Goal: Use online tool/utility: Utilize a website feature to perform a specific function

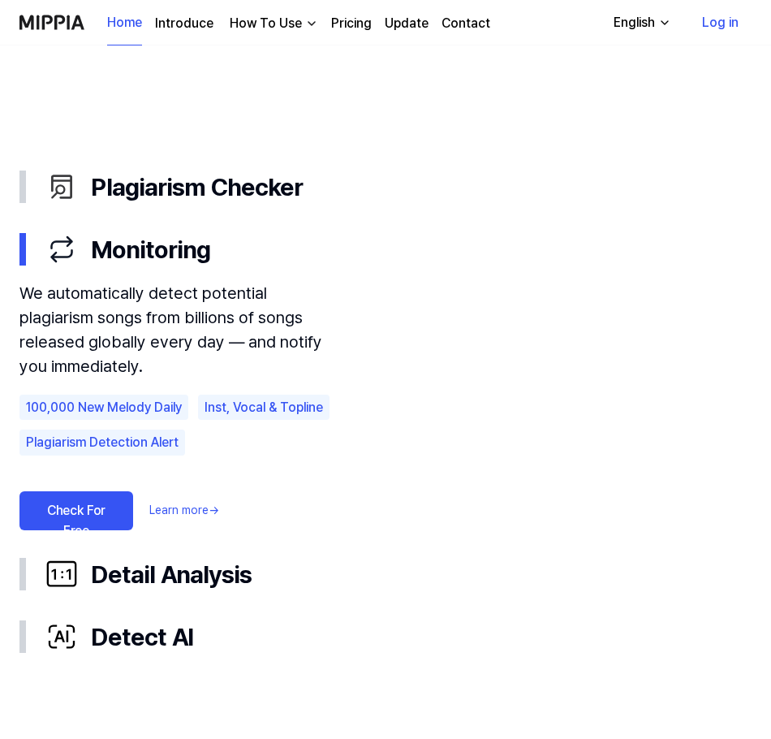
scroll to position [891, 0]
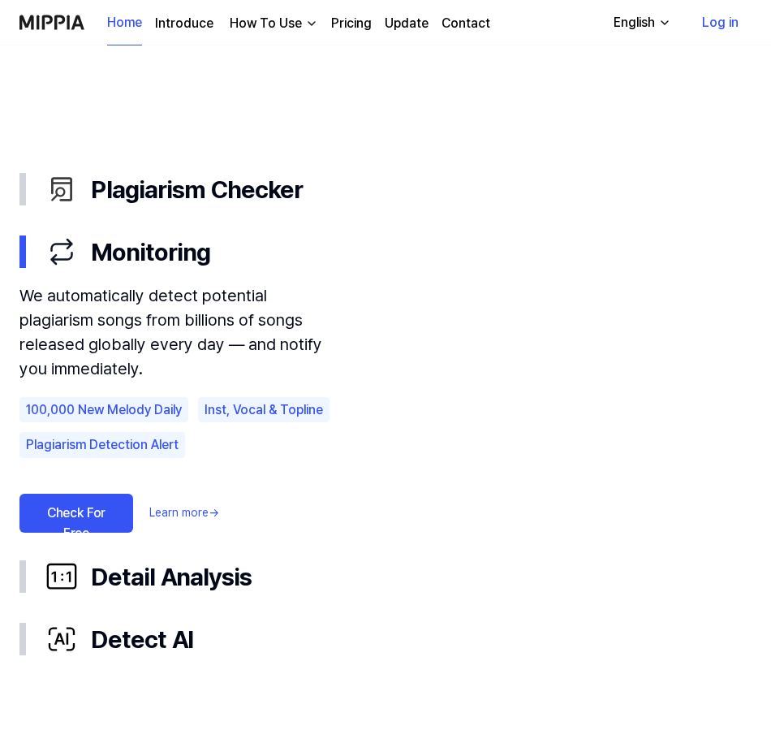
click at [110, 504] on link "Check For Free" at bounding box center [76, 513] width 114 height 39
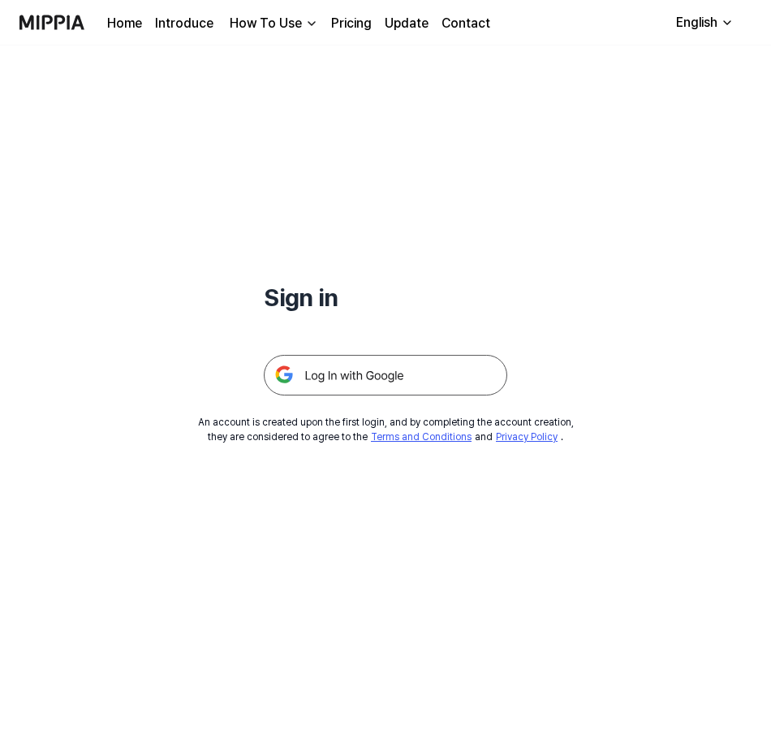
click at [384, 362] on img at bounding box center [386, 375] width 244 height 41
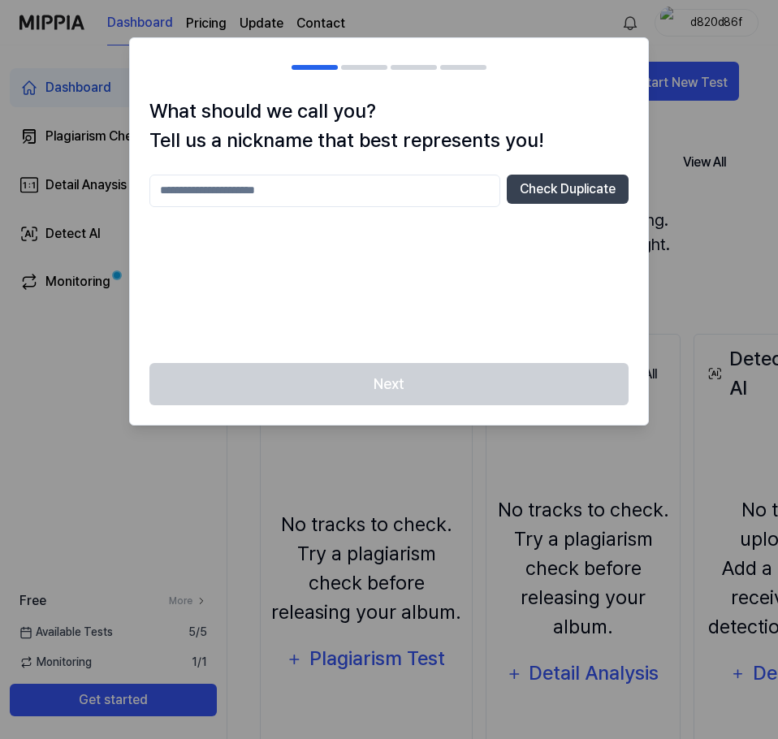
click at [355, 185] on input "text" at bounding box center [324, 191] width 351 height 32
type input "****"
click at [553, 191] on button "Check Duplicate" at bounding box center [568, 189] width 122 height 29
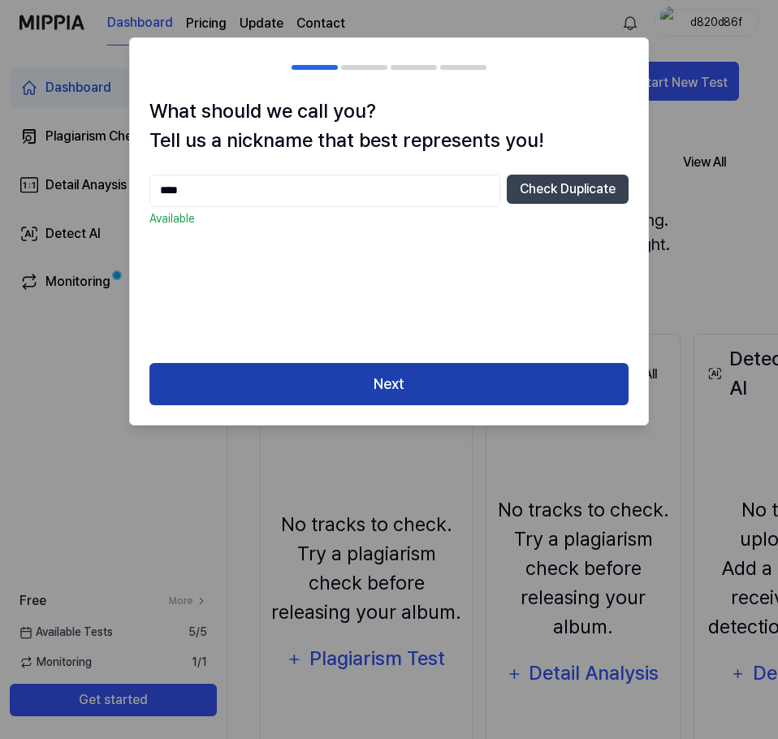
click at [458, 382] on button "Next" at bounding box center [388, 384] width 479 height 43
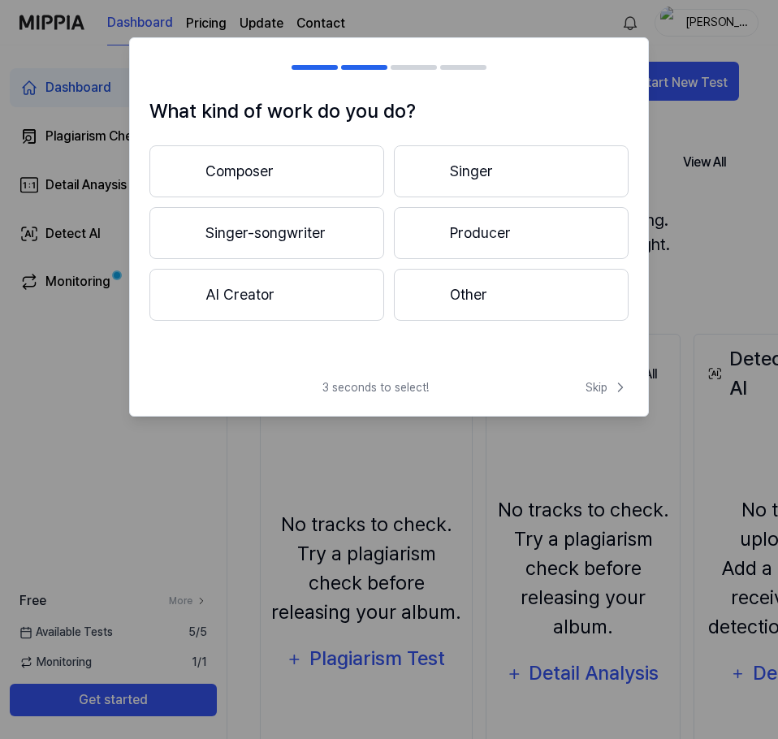
click at [468, 170] on button "Singer" at bounding box center [511, 171] width 235 height 52
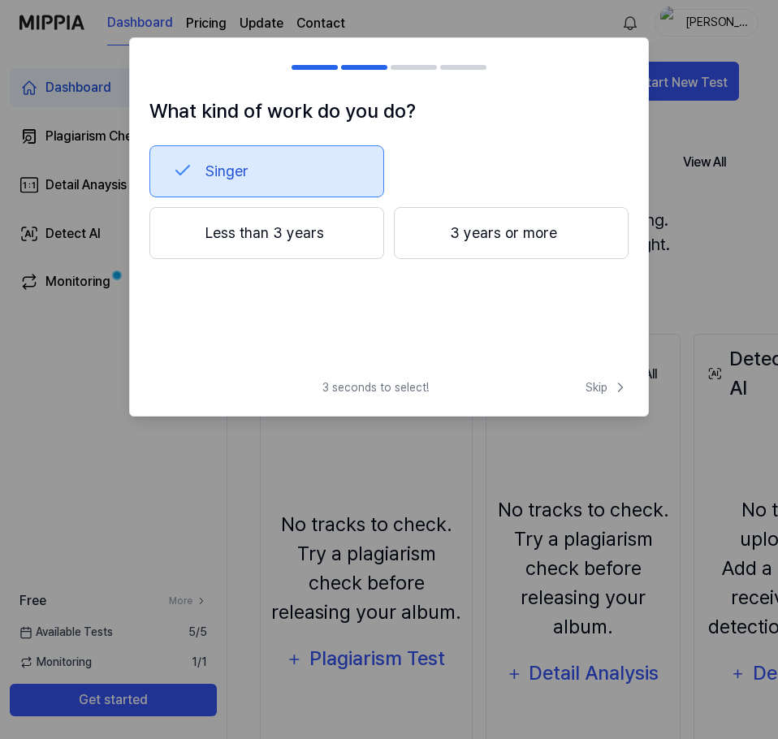
click at [294, 234] on button "Less than 3 years" at bounding box center [266, 233] width 235 height 52
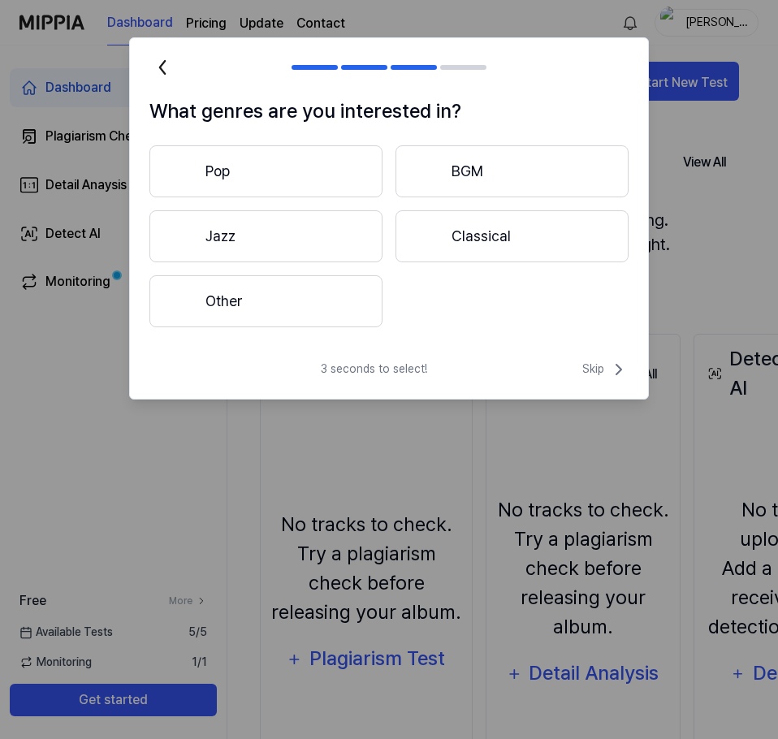
click at [343, 299] on button "Other" at bounding box center [265, 301] width 233 height 52
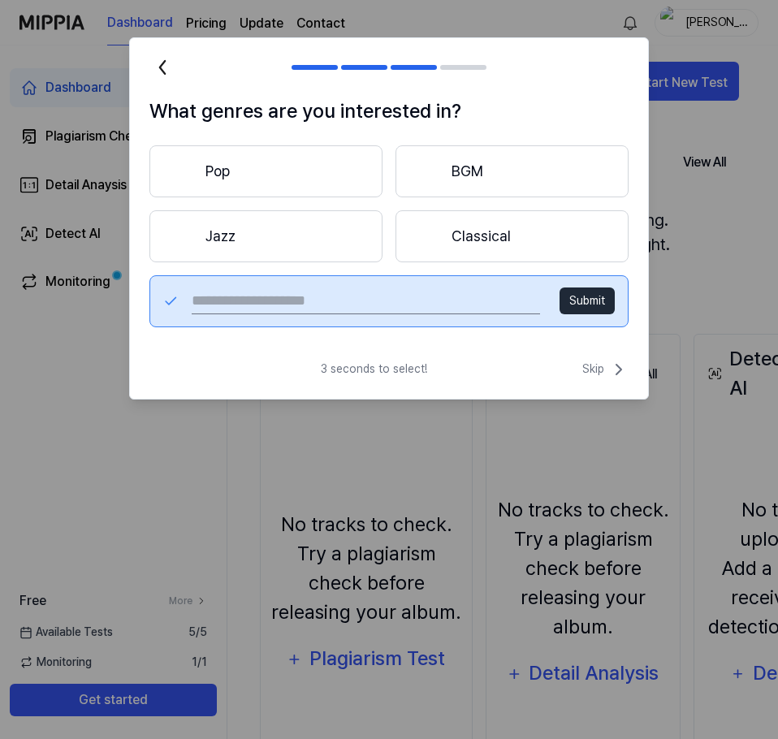
click at [456, 300] on input "text" at bounding box center [366, 301] width 348 height 26
type input "*******"
click at [579, 291] on button "Submit" at bounding box center [586, 300] width 55 height 27
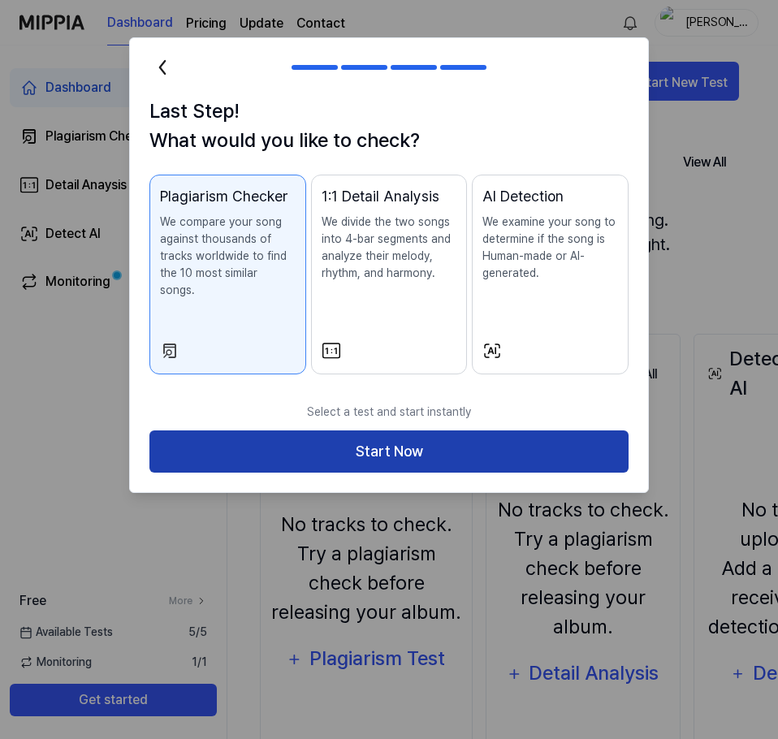
click at [458, 440] on button "Start Now" at bounding box center [388, 451] width 479 height 43
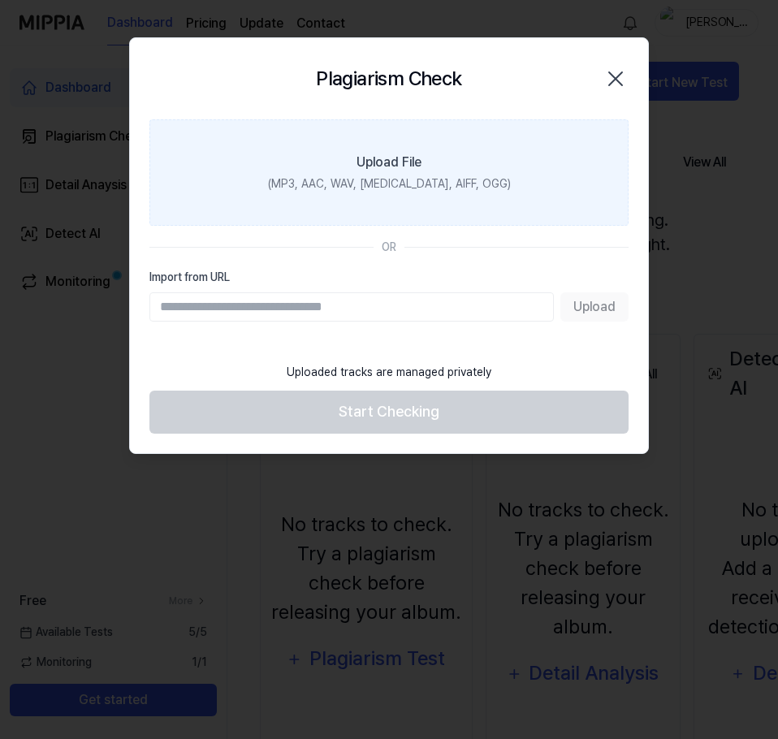
click at [453, 144] on label "Upload File (MP3, AAC, WAV, [MEDICAL_DATA], AIFF, OGG)" at bounding box center [388, 172] width 479 height 106
click at [0, 0] on input "Upload File (MP3, AAC, WAV, [MEDICAL_DATA], AIFF, OGG)" at bounding box center [0, 0] width 0 height 0
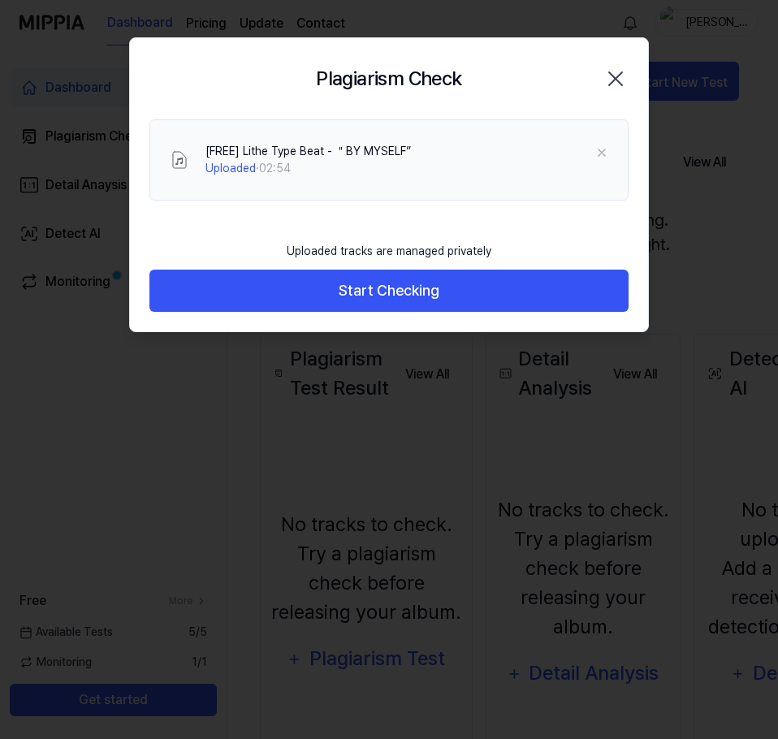
click at [502, 266] on footer "Uploaded tracks are managed privately Start Checking" at bounding box center [388, 273] width 479 height 80
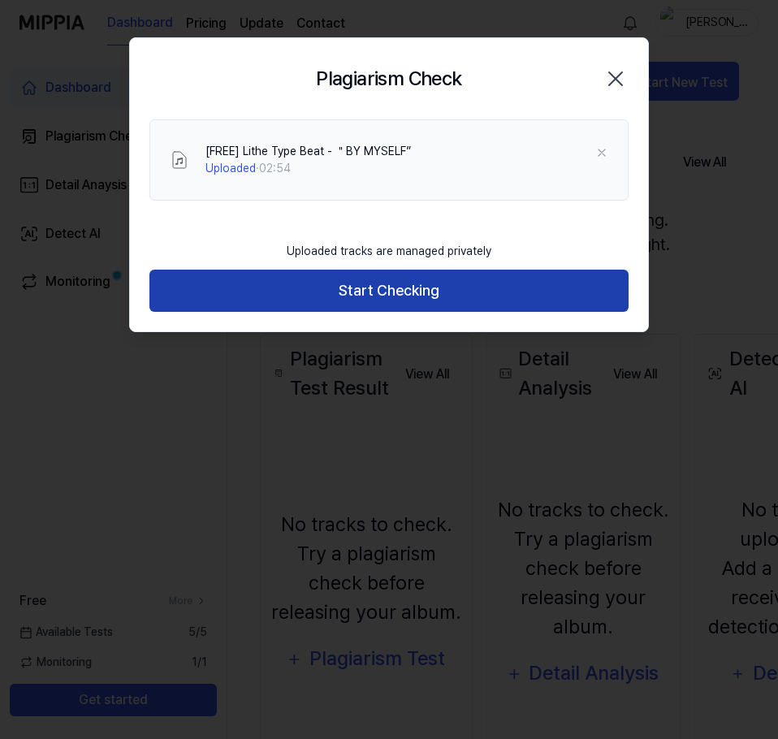
click at [499, 277] on button "Start Checking" at bounding box center [388, 291] width 479 height 43
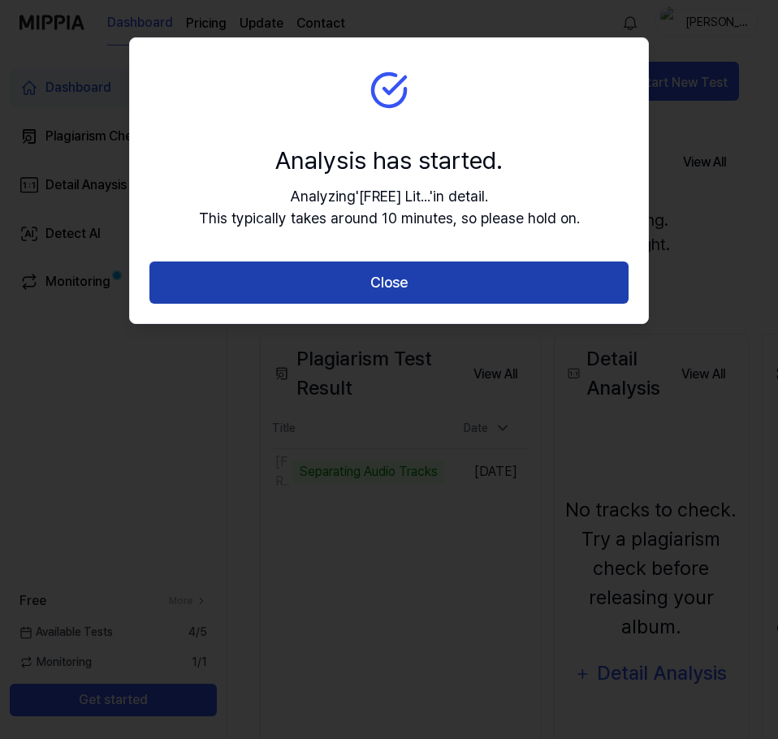
click at [472, 279] on button "Close" at bounding box center [388, 282] width 479 height 43
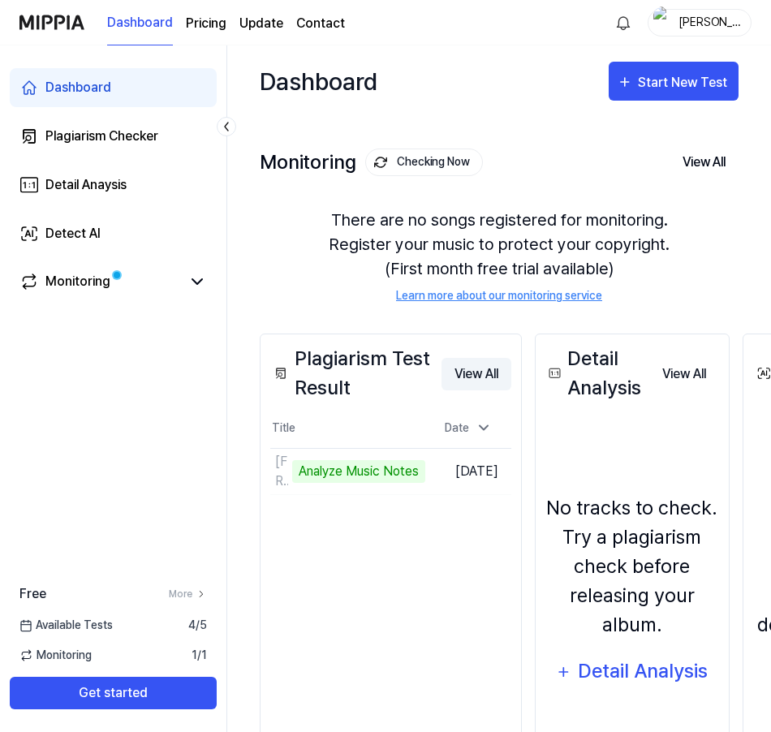
click at [504, 372] on button "View All" at bounding box center [477, 374] width 70 height 32
click at [168, 227] on link "Detect AI" at bounding box center [113, 233] width 207 height 39
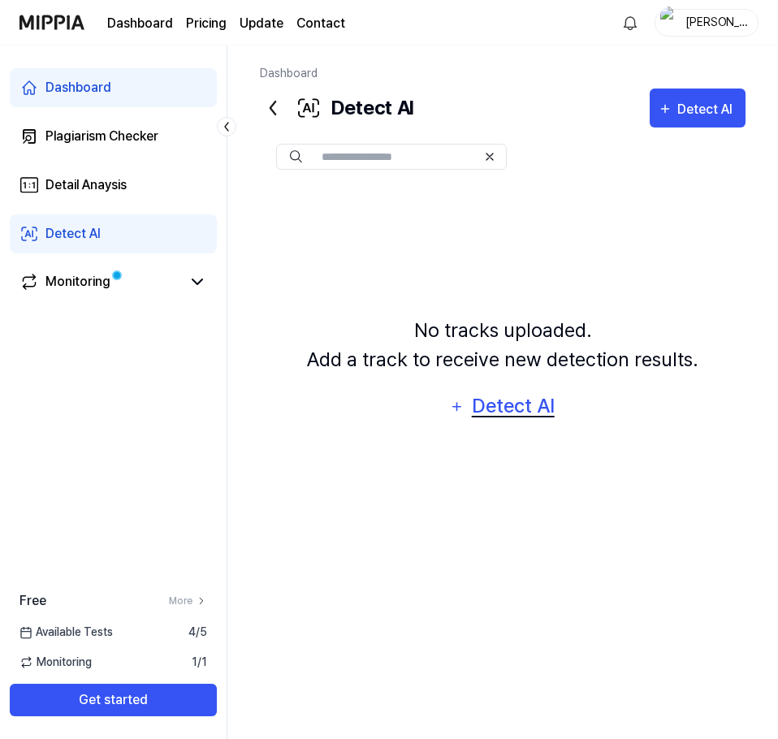
click at [473, 405] on div "Detect AI" at bounding box center [512, 406] width 87 height 31
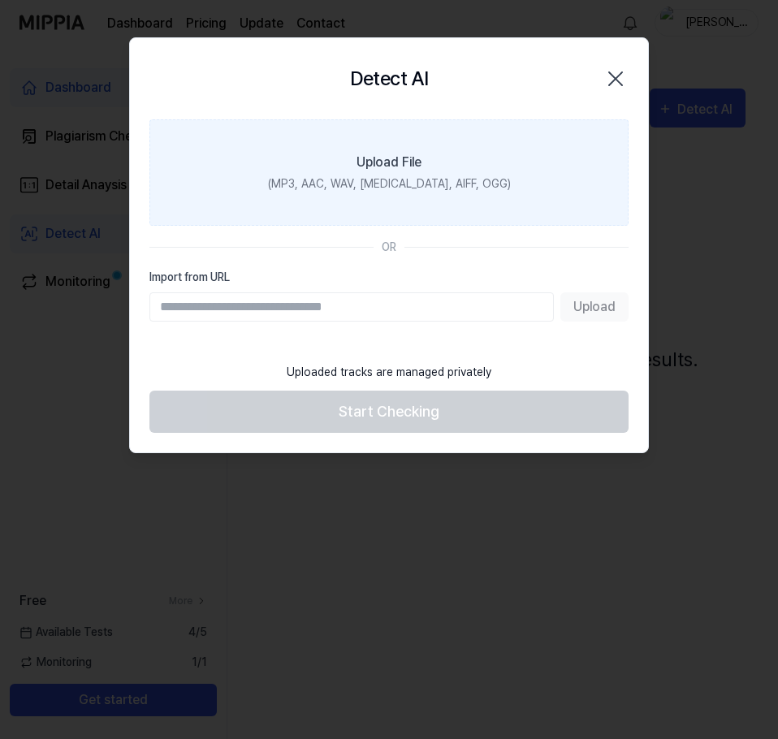
click at [494, 205] on label "Upload File (MP3, AAC, WAV, [MEDICAL_DATA], AIFF, OGG)" at bounding box center [388, 172] width 479 height 106
click at [0, 0] on input "Upload File (MP3, AAC, WAV, [MEDICAL_DATA], AIFF, OGG)" at bounding box center [0, 0] width 0 height 0
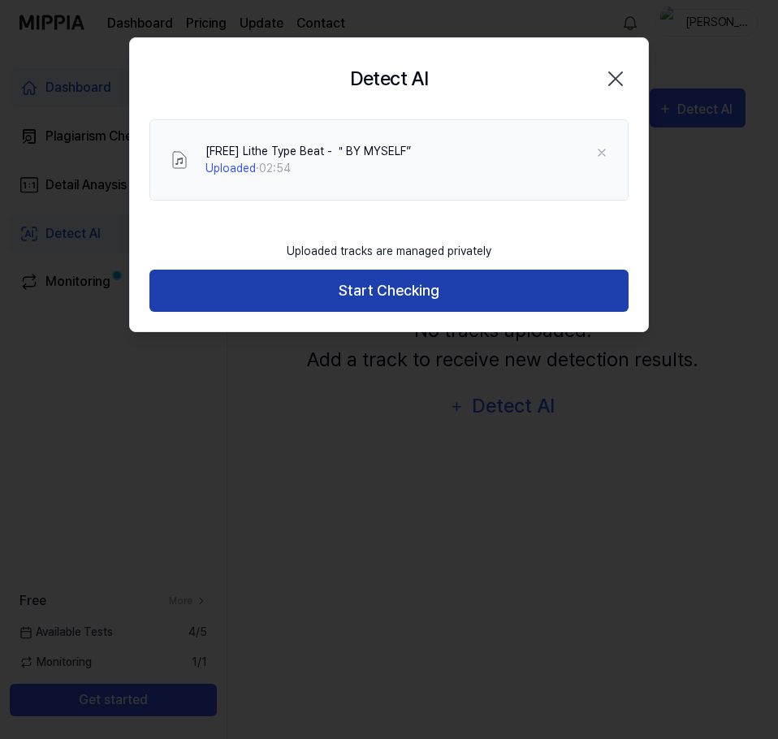
click at [512, 302] on button "Start Checking" at bounding box center [388, 291] width 479 height 43
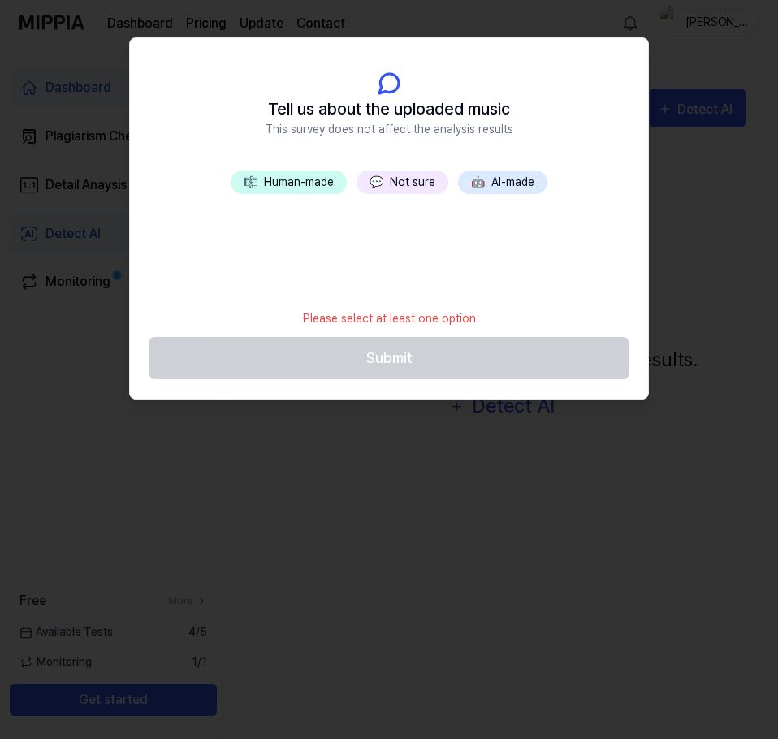
drag, startPoint x: 275, startPoint y: 116, endPoint x: 429, endPoint y: 114, distance: 153.5
click at [429, 114] on span "Tell us about the uploaded music" at bounding box center [389, 109] width 242 height 24
click at [400, 188] on button "💬 Not sure" at bounding box center [402, 182] width 92 height 24
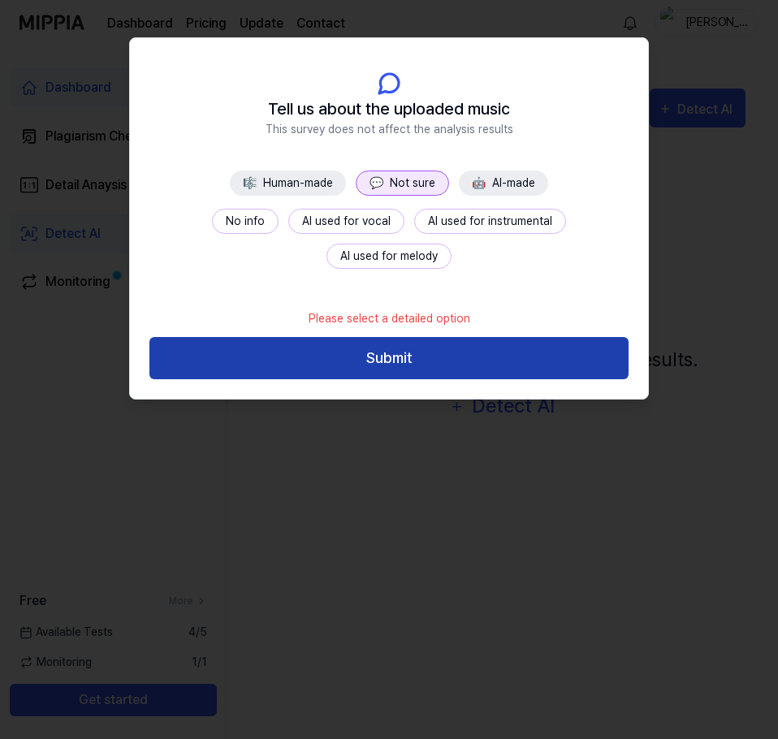
click at [366, 365] on button "Submit" at bounding box center [388, 358] width 479 height 43
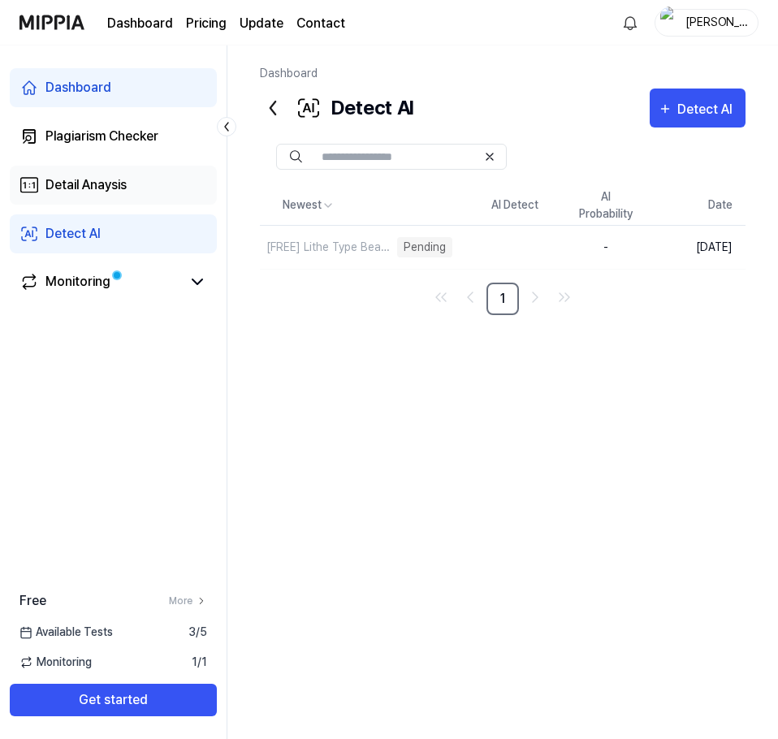
click at [132, 182] on link "Detail Anaysis" at bounding box center [113, 185] width 207 height 39
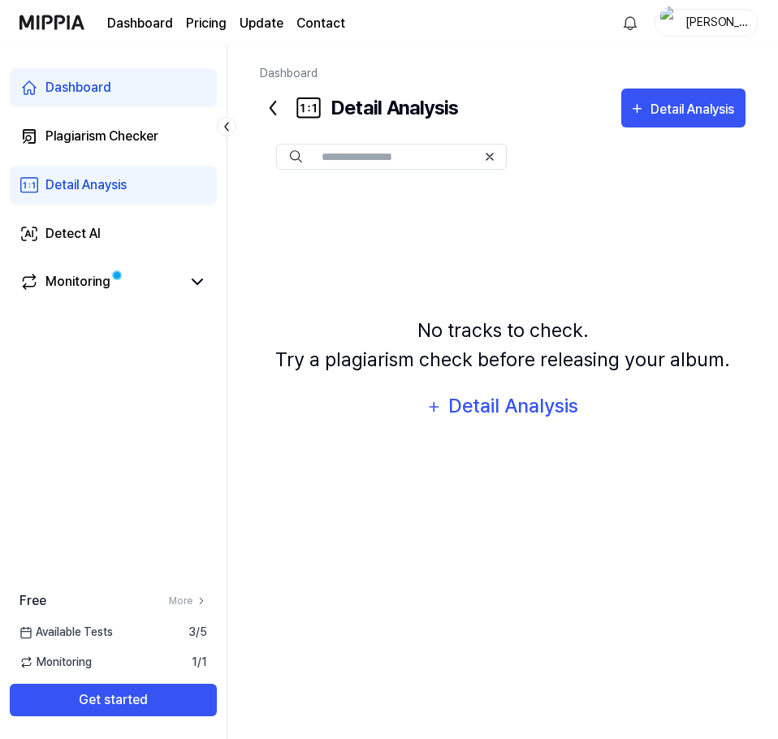
click at [177, 104] on link "Dashboard" at bounding box center [113, 87] width 207 height 39
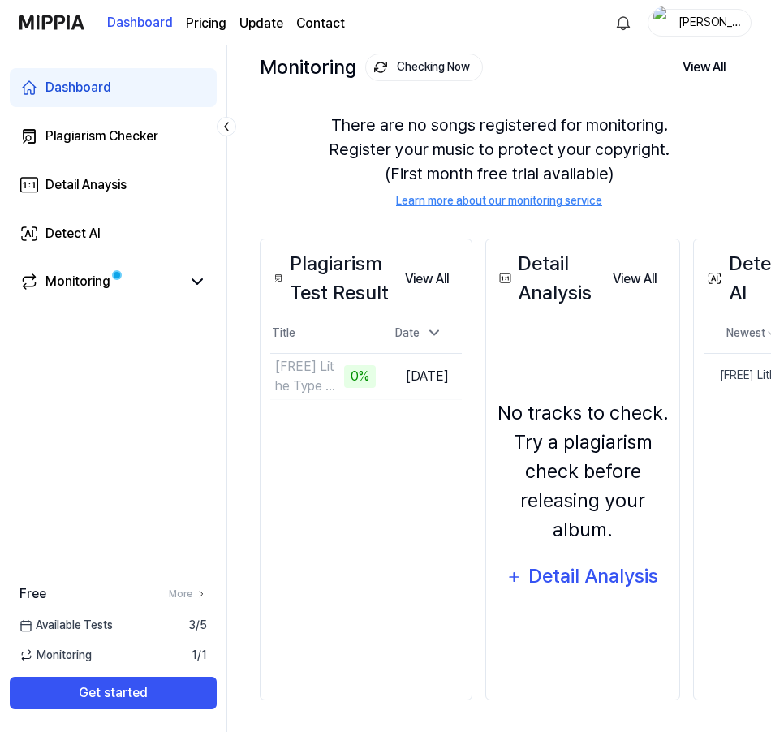
scroll to position [99, 0]
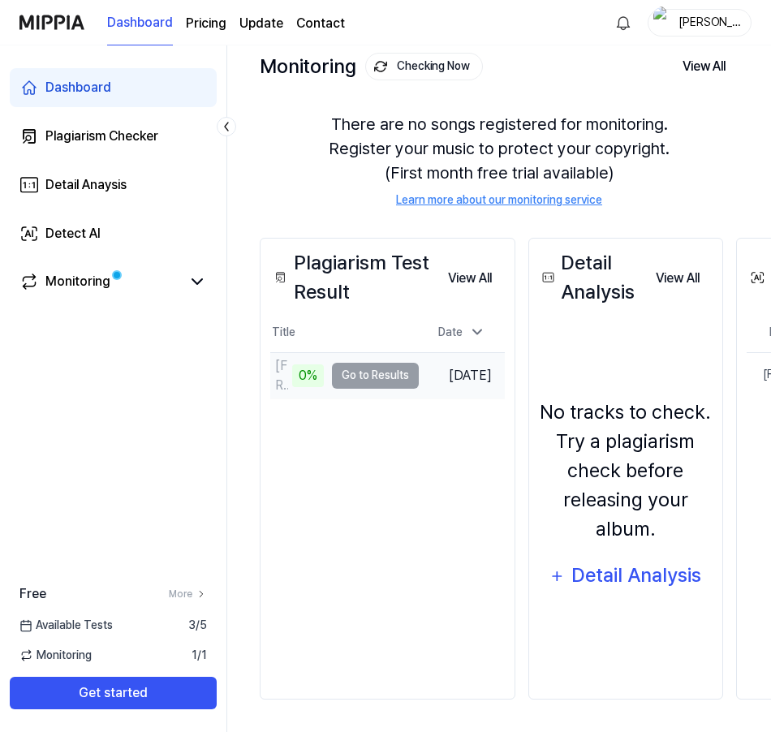
click at [300, 376] on div "0%" at bounding box center [308, 376] width 32 height 23
click at [350, 362] on td "[FREE] Lithe Type Beat - ＂BY MYSELF” 0% Go to Results" at bounding box center [344, 375] width 149 height 45
click at [352, 365] on td "[FREE] Lithe Type Beat - ＂BY MYSELF” 0% Go to Results" at bounding box center [344, 375] width 149 height 45
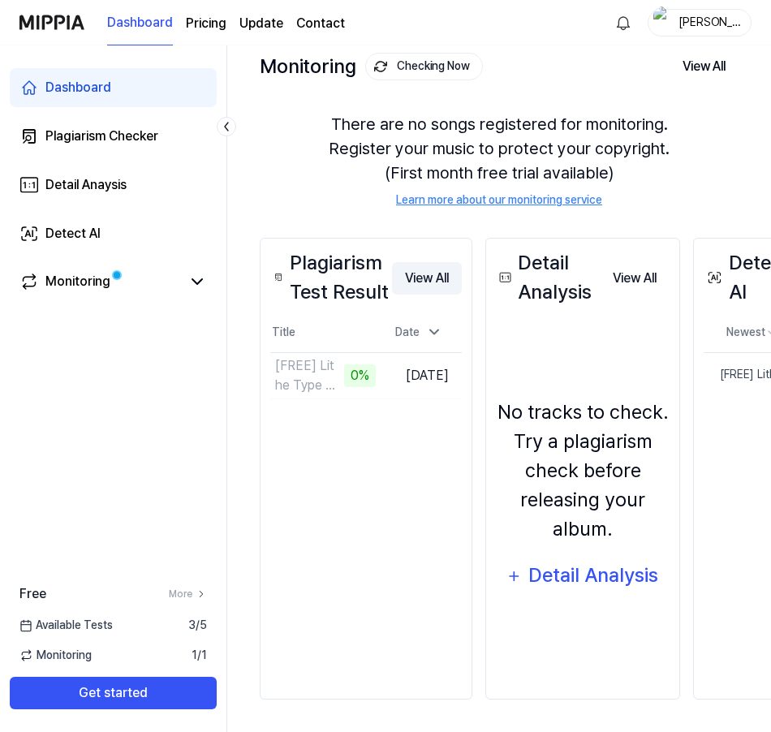
click at [442, 270] on button "View All" at bounding box center [427, 278] width 70 height 32
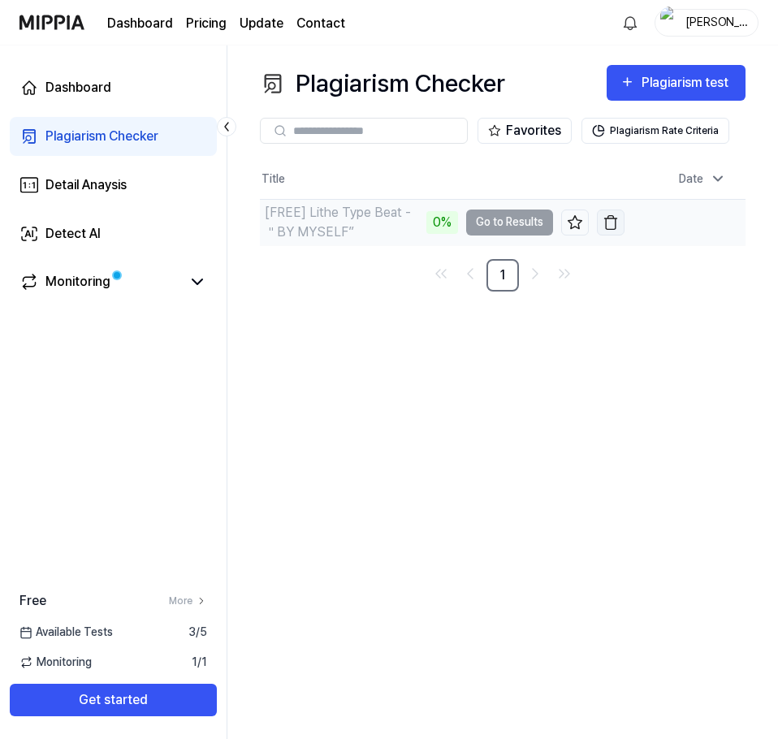
click at [597, 218] on button "button" at bounding box center [611, 222] width 28 height 26
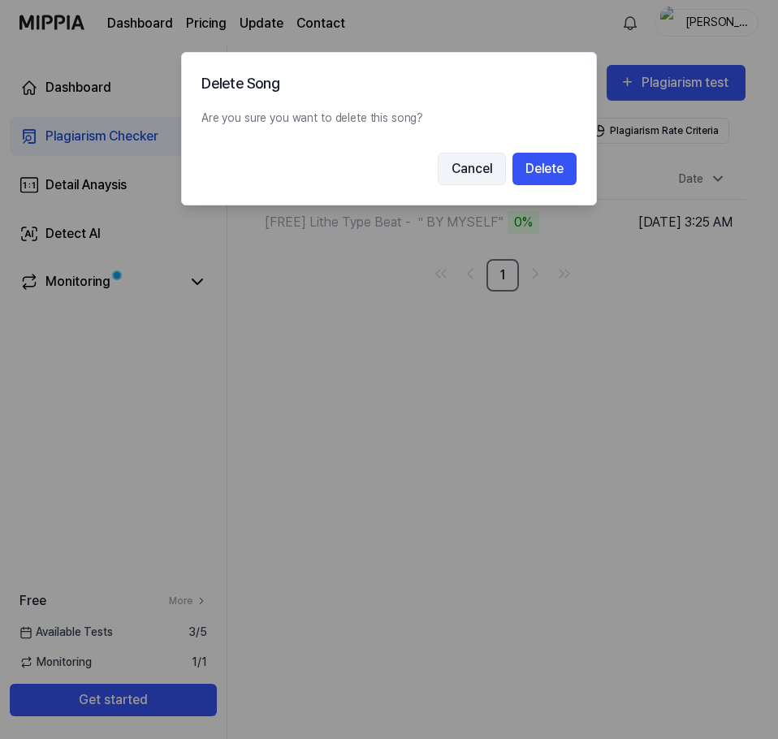
click at [493, 162] on button "Cancel" at bounding box center [472, 169] width 68 height 32
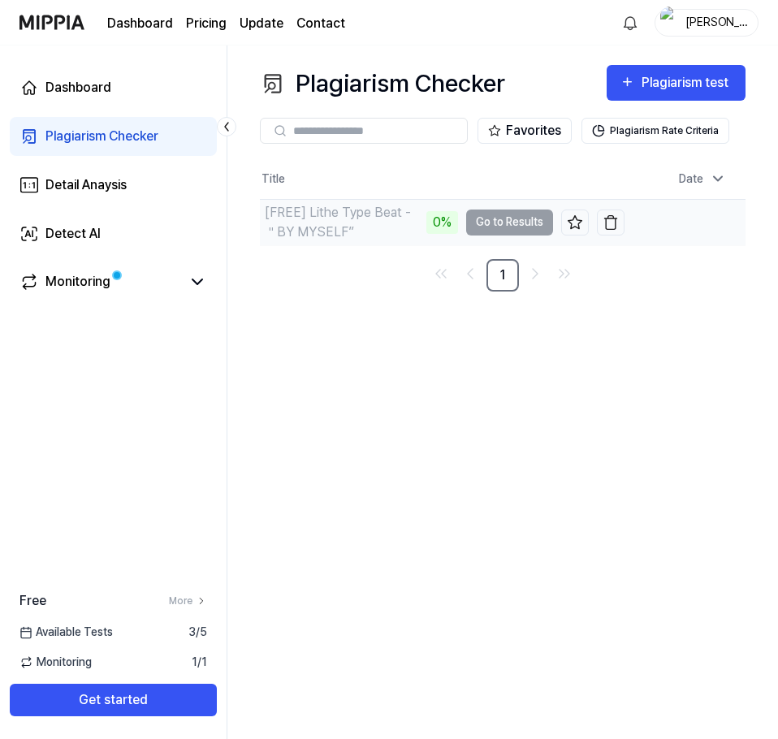
click at [426, 218] on div "0%" at bounding box center [442, 222] width 32 height 23
drag, startPoint x: 411, startPoint y: 218, endPoint x: 399, endPoint y: 223, distance: 12.4
click at [426, 222] on div "0%" at bounding box center [442, 222] width 32 height 23
click at [426, 223] on div "0%" at bounding box center [442, 222] width 32 height 23
drag, startPoint x: 426, startPoint y: 236, endPoint x: 434, endPoint y: 239, distance: 8.5
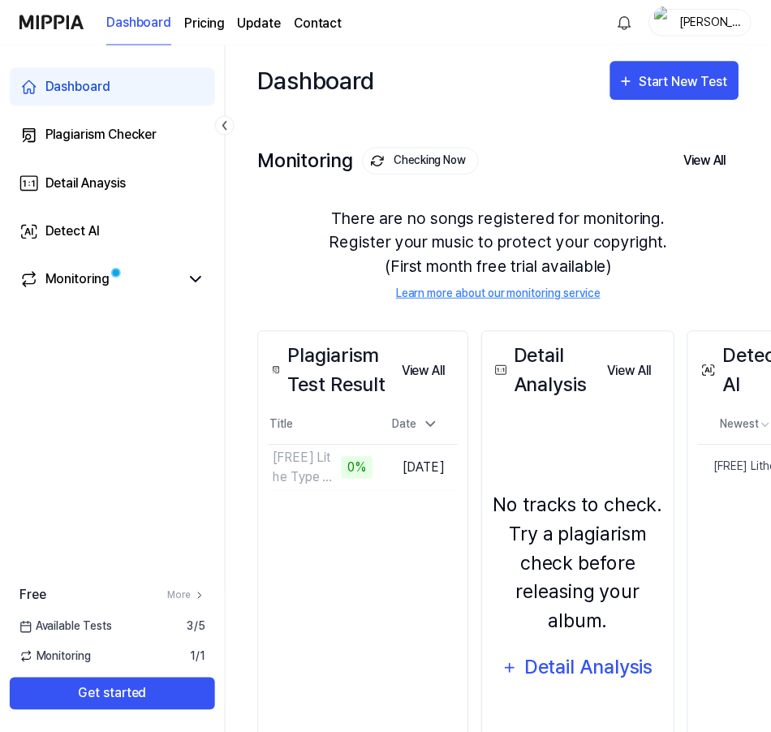
scroll to position [99, 0]
